Goal: Find specific page/section: Find specific page/section

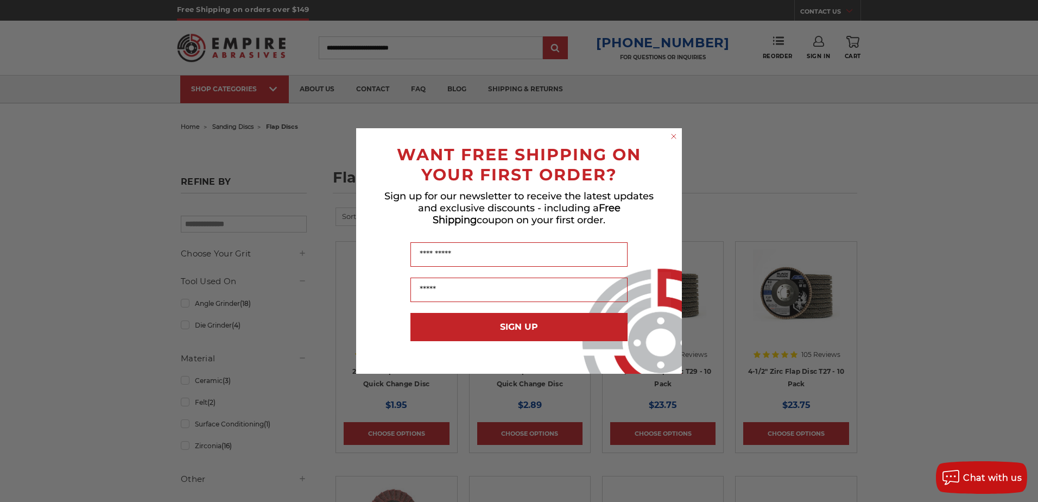
click at [670, 136] on circle "Close dialog" at bounding box center [674, 136] width 10 height 10
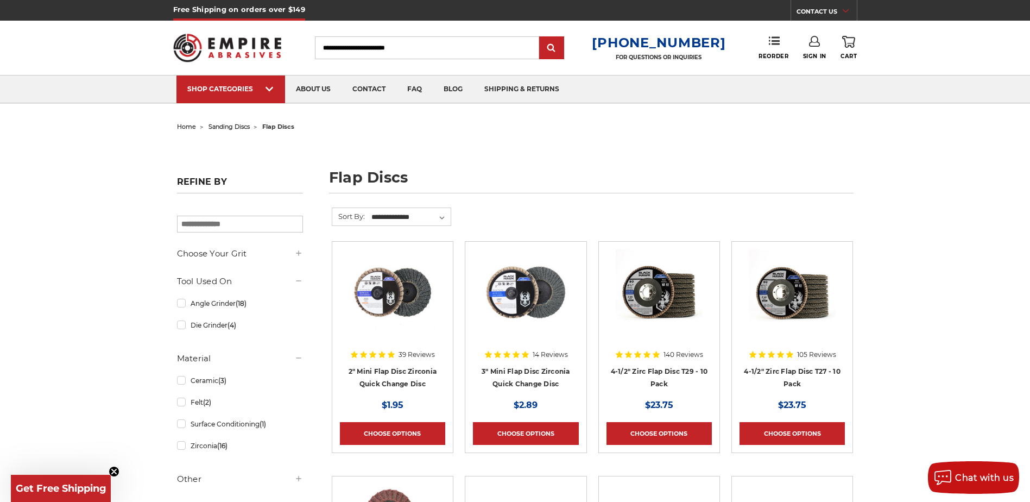
click at [464, 54] on input "Search" at bounding box center [427, 47] width 224 height 23
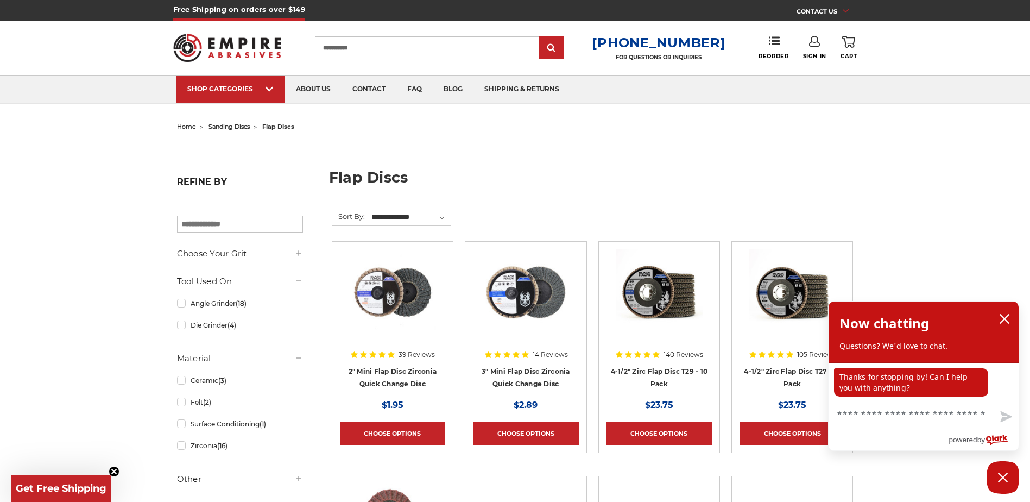
type input "**********"
click at [541, 37] on input "submit" at bounding box center [552, 48] width 22 height 22
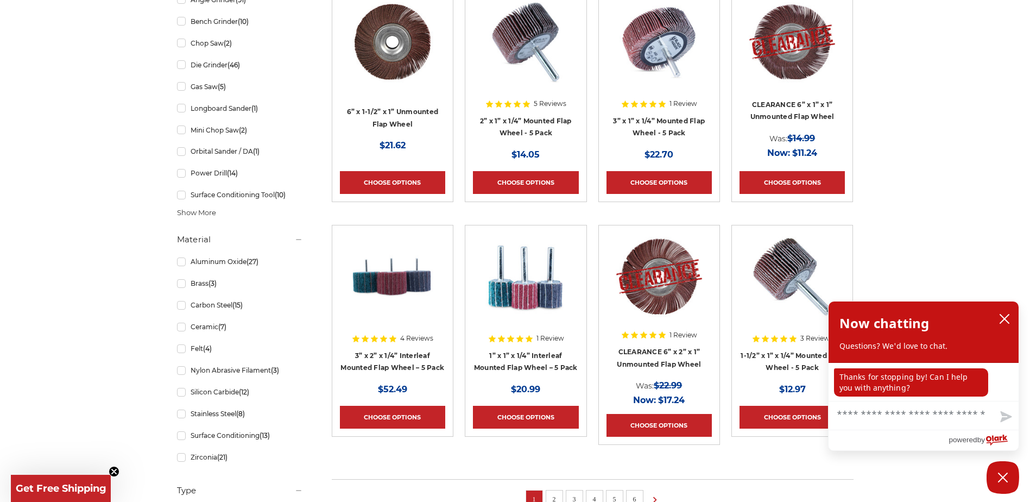
scroll to position [652, 0]
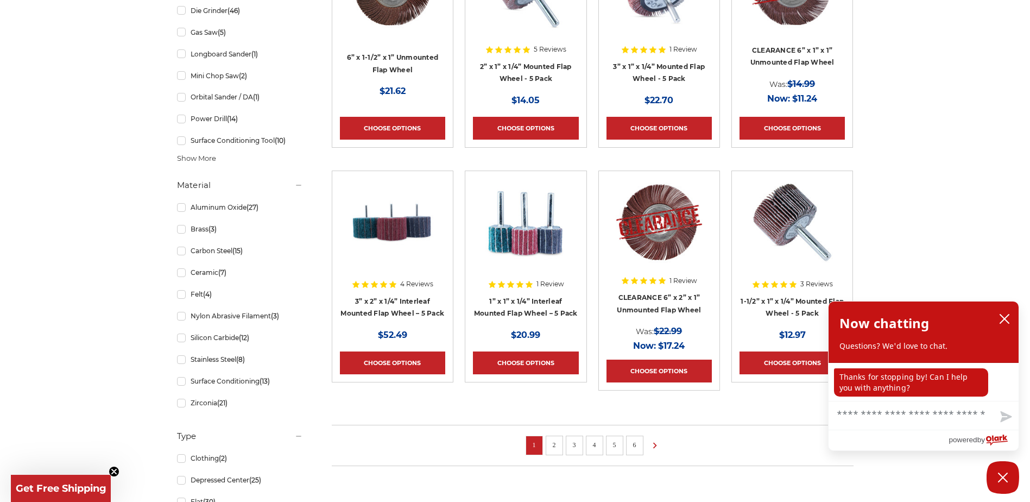
click at [554, 449] on link "2" at bounding box center [554, 445] width 11 height 12
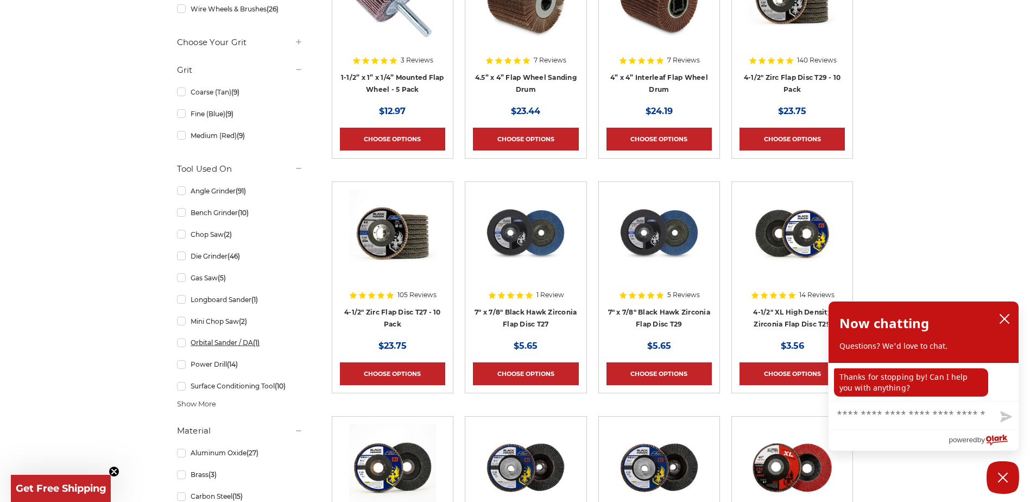
scroll to position [434, 0]
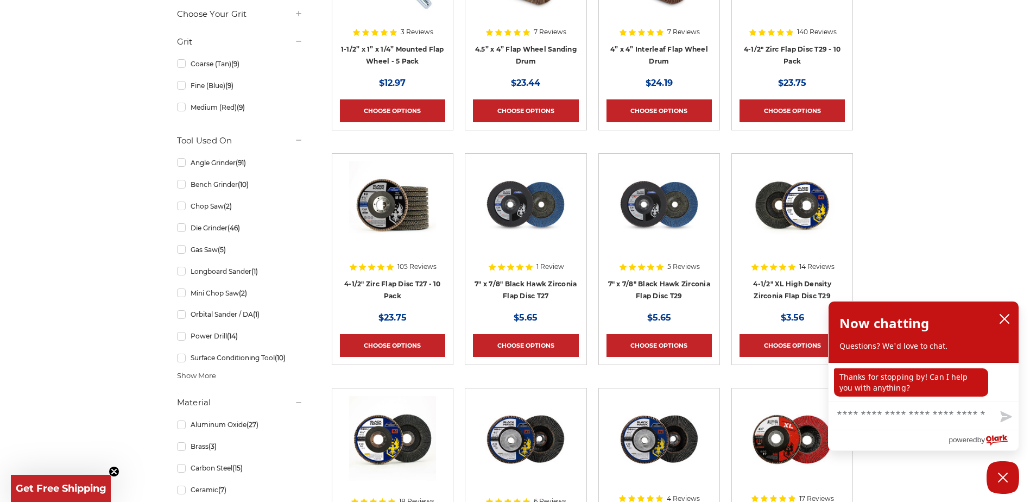
click at [205, 379] on span "Show More" at bounding box center [196, 375] width 39 height 11
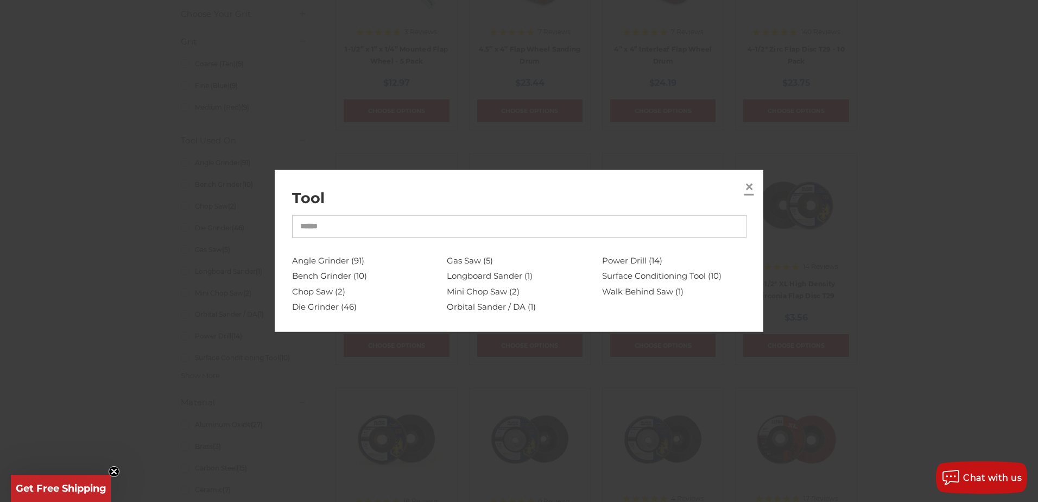
click at [747, 180] on span "×" at bounding box center [750, 185] width 10 height 21
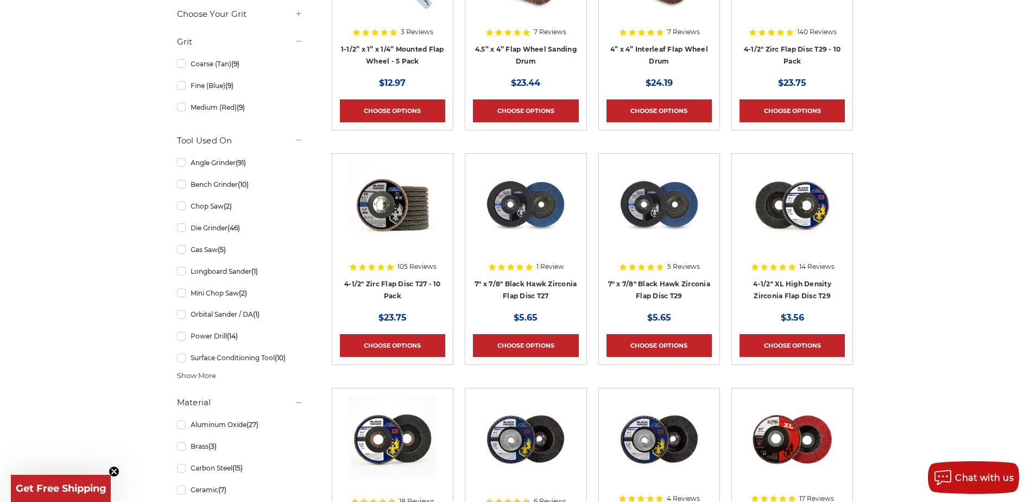
scroll to position [706, 0]
